Goal: Transaction & Acquisition: Purchase product/service

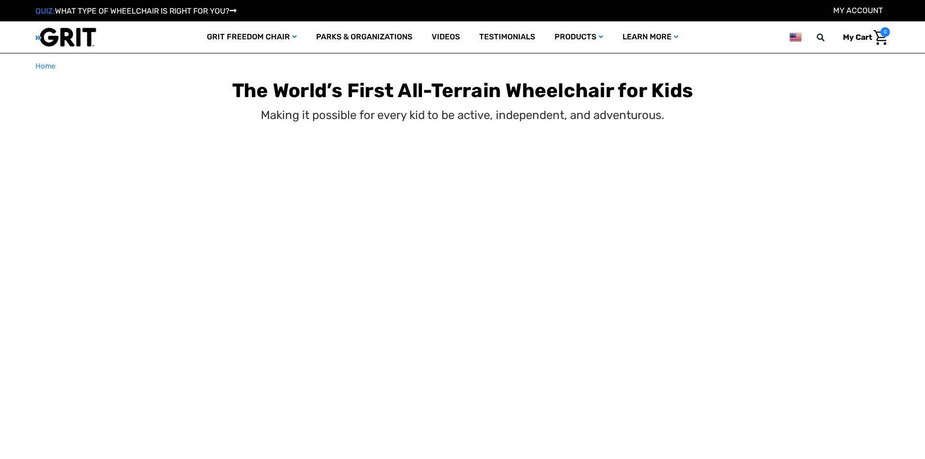
select select "US"
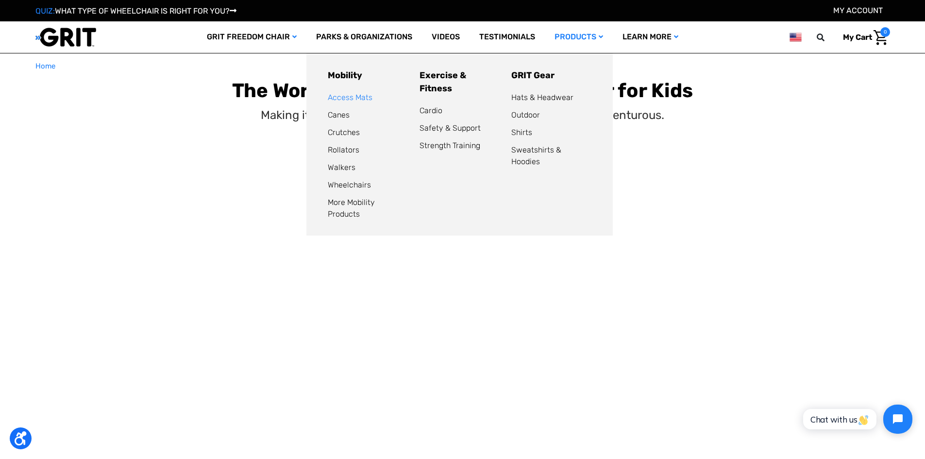
click at [341, 98] on link "Access Mats" at bounding box center [350, 97] width 45 height 9
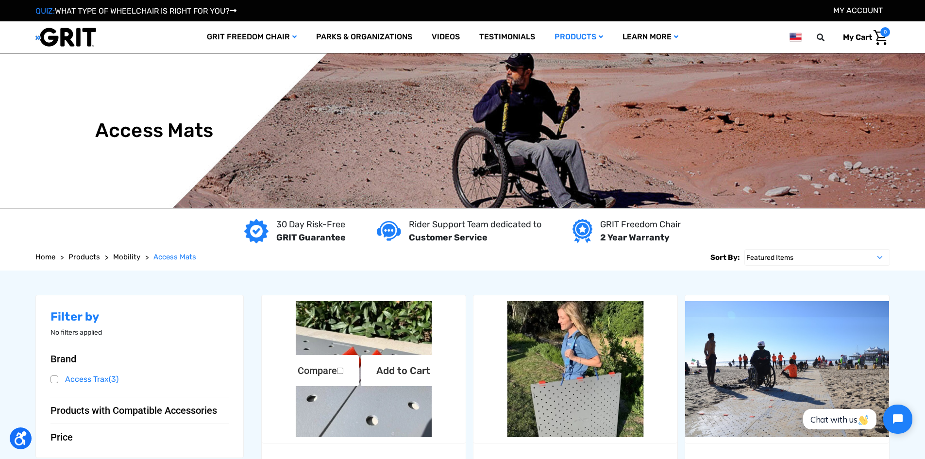
click at [351, 395] on img "Extra Velcro Hinges by Access Trax,$12.00\a" at bounding box center [364, 369] width 204 height 136
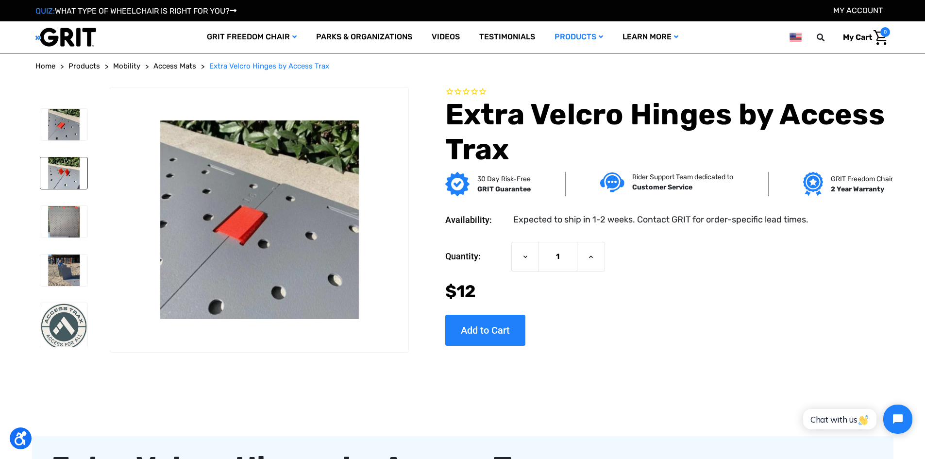
click at [61, 174] on img at bounding box center [63, 173] width 47 height 32
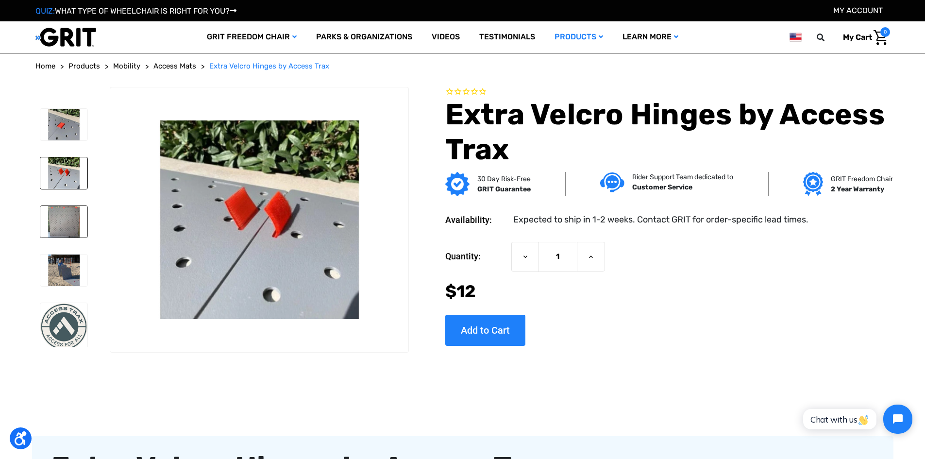
click at [56, 225] on img at bounding box center [63, 222] width 47 height 32
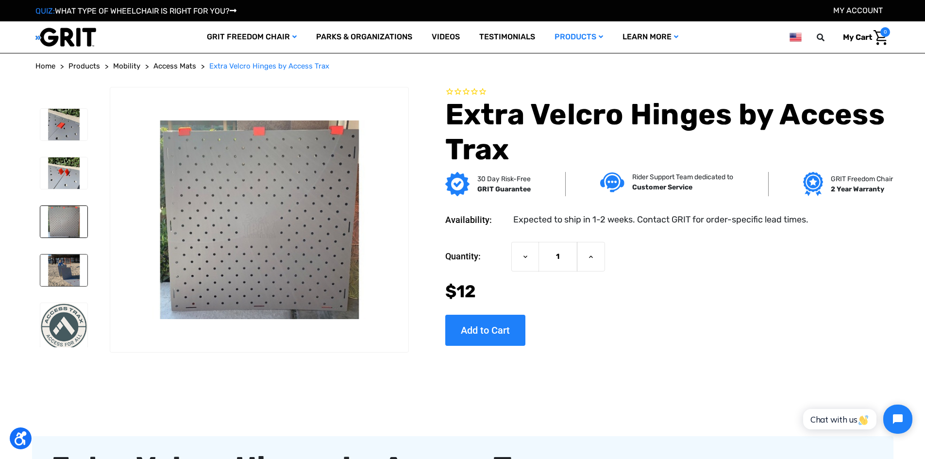
click at [57, 270] on img at bounding box center [63, 270] width 47 height 32
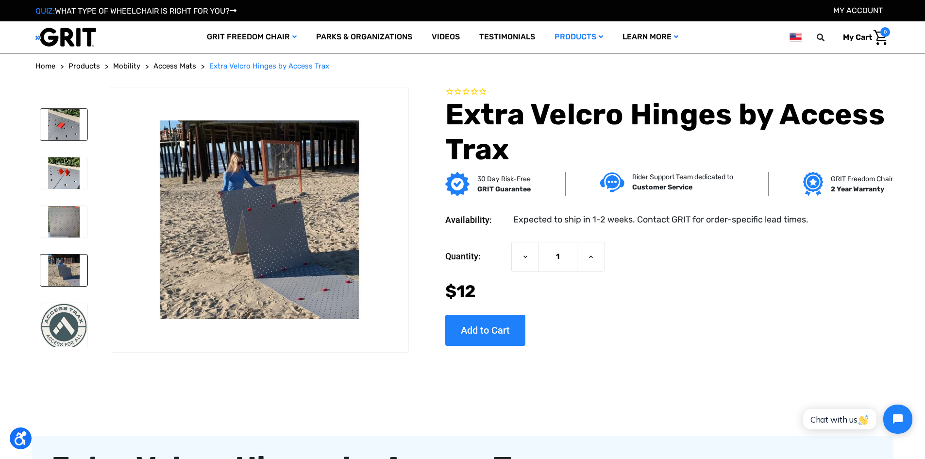
click at [56, 116] on img at bounding box center [63, 125] width 47 height 32
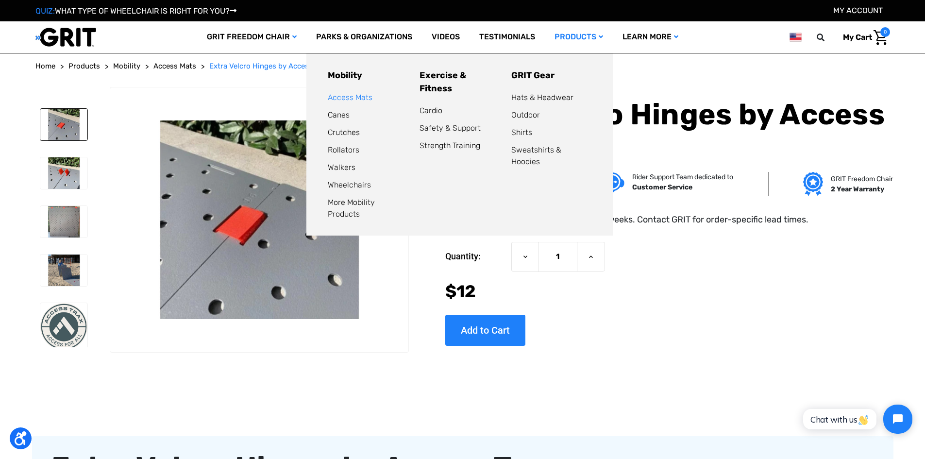
click at [349, 97] on link "Access Mats" at bounding box center [350, 97] width 45 height 9
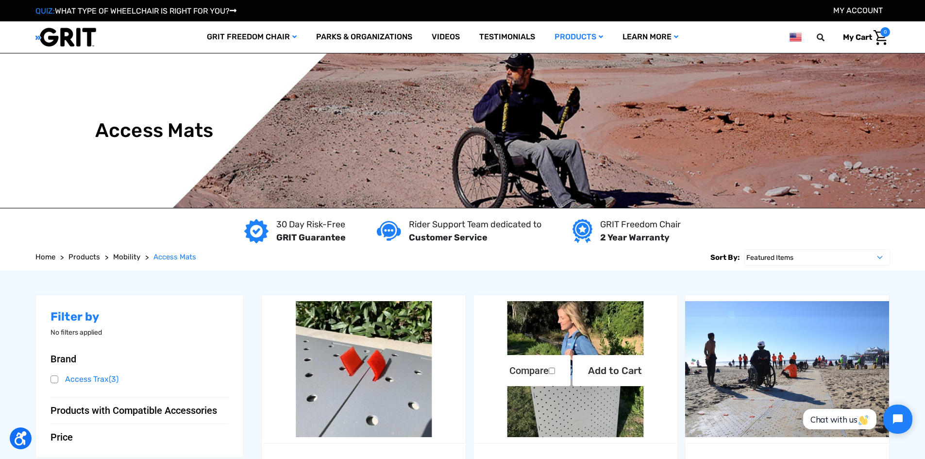
scroll to position [243, 0]
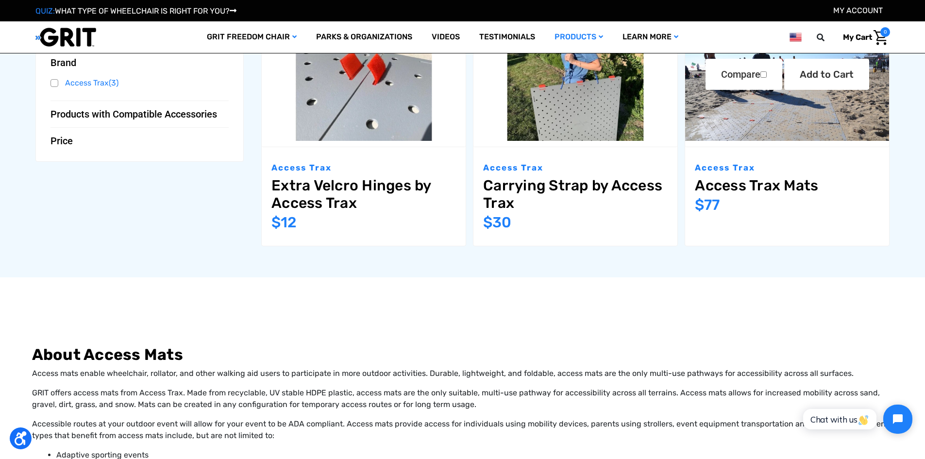
click at [772, 118] on img "Access Trax Mats,$77.00\a" at bounding box center [787, 73] width 204 height 136
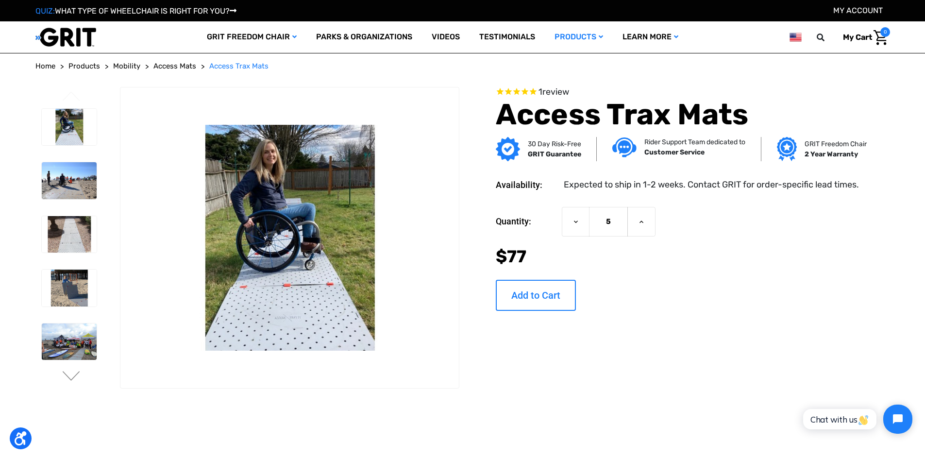
click at [533, 297] on input "Add to Cart" at bounding box center [536, 295] width 80 height 31
type input "Add to Cart"
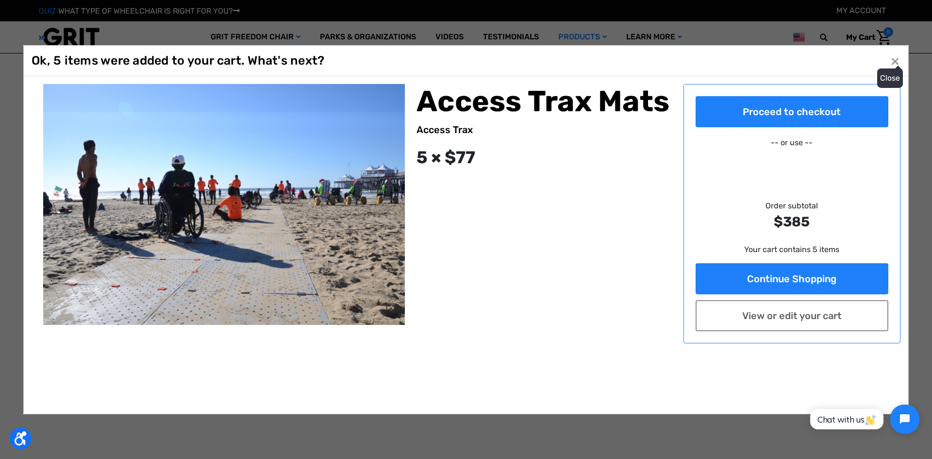
click at [895, 61] on button "Close ×" at bounding box center [896, 61] width 16 height 16
